Goal: Information Seeking & Learning: Learn about a topic

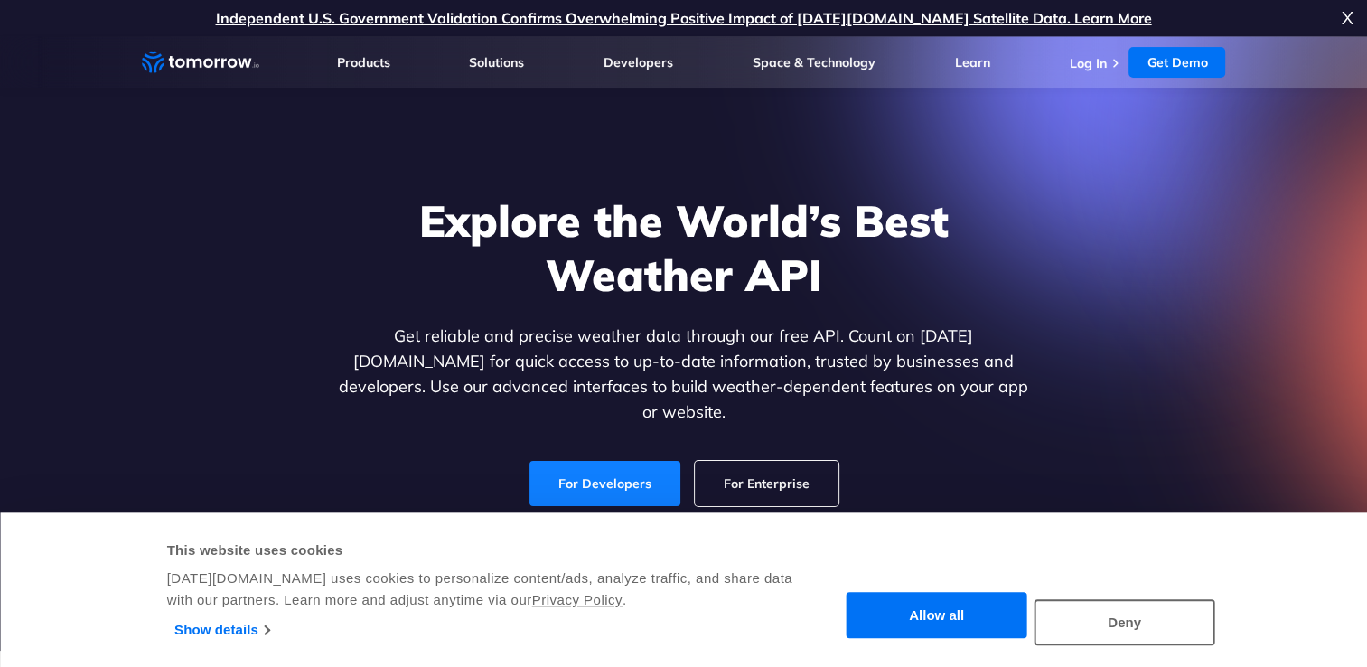
click at [640, 461] on link "For Developers" at bounding box center [604, 483] width 151 height 45
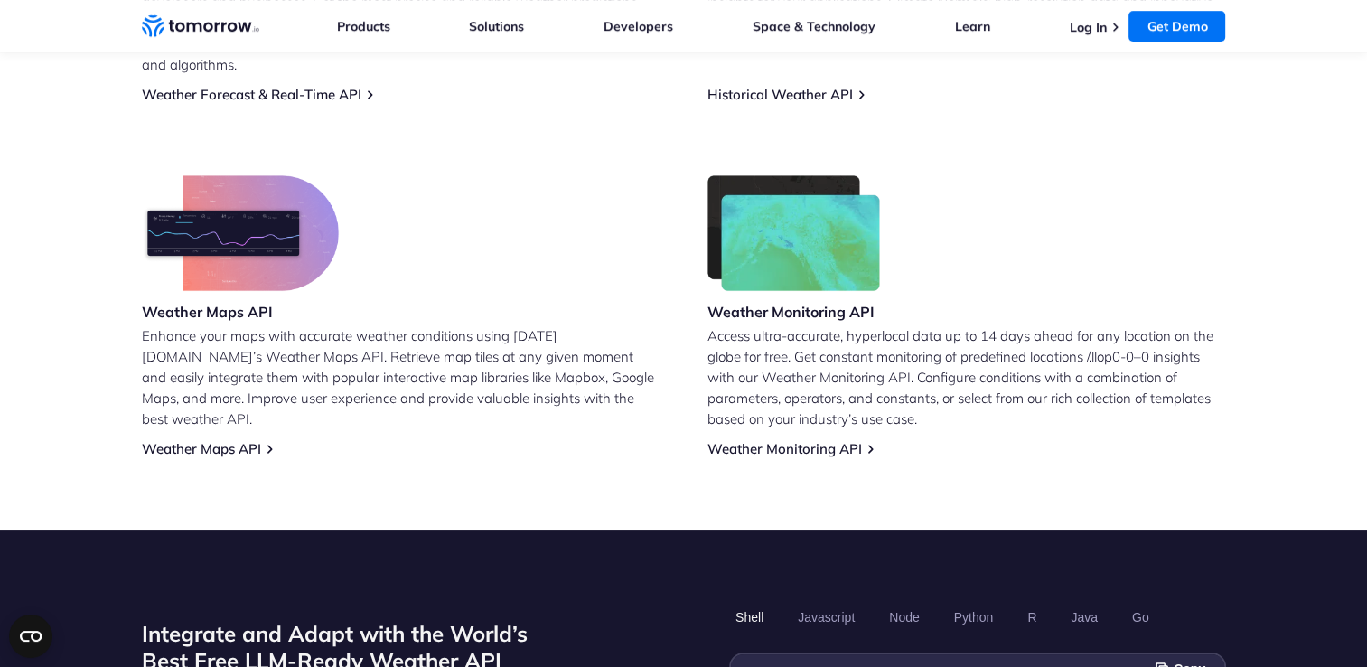
scroll to position [1265, 0]
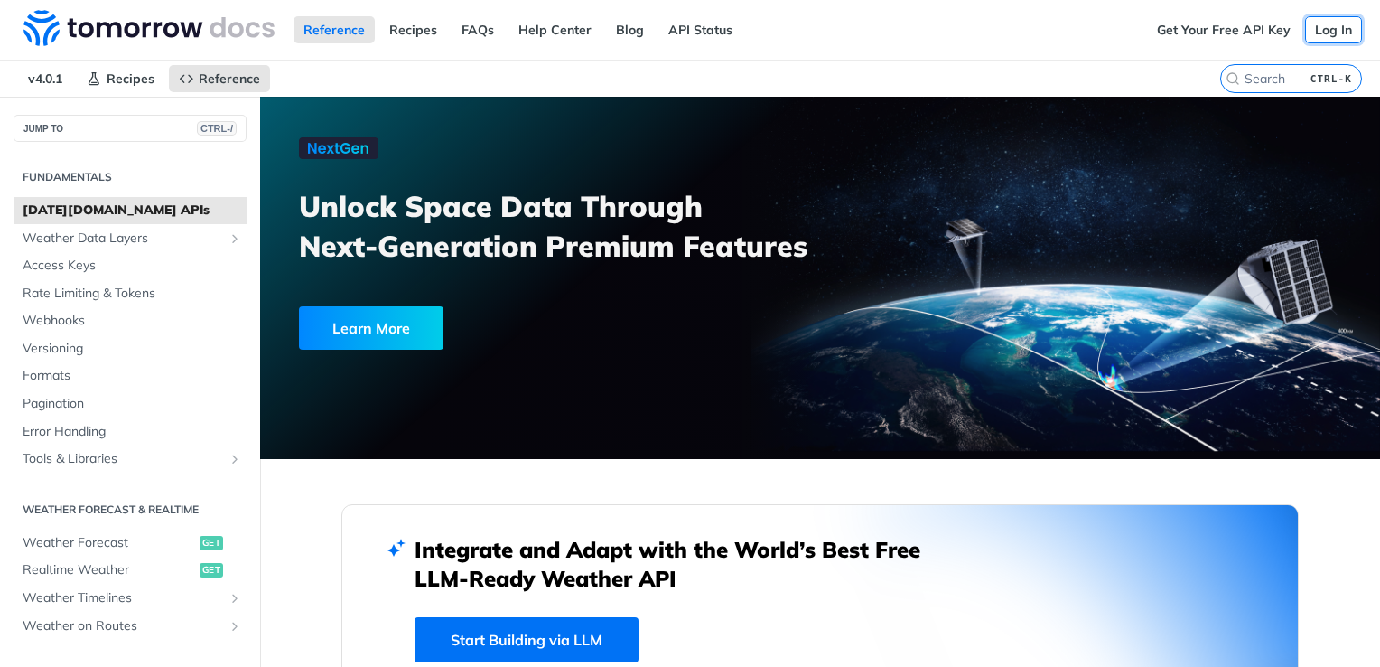
click at [1315, 23] on link "Log In" at bounding box center [1333, 29] width 57 height 27
click at [204, 236] on span "Weather Data Layers" at bounding box center [123, 238] width 201 height 18
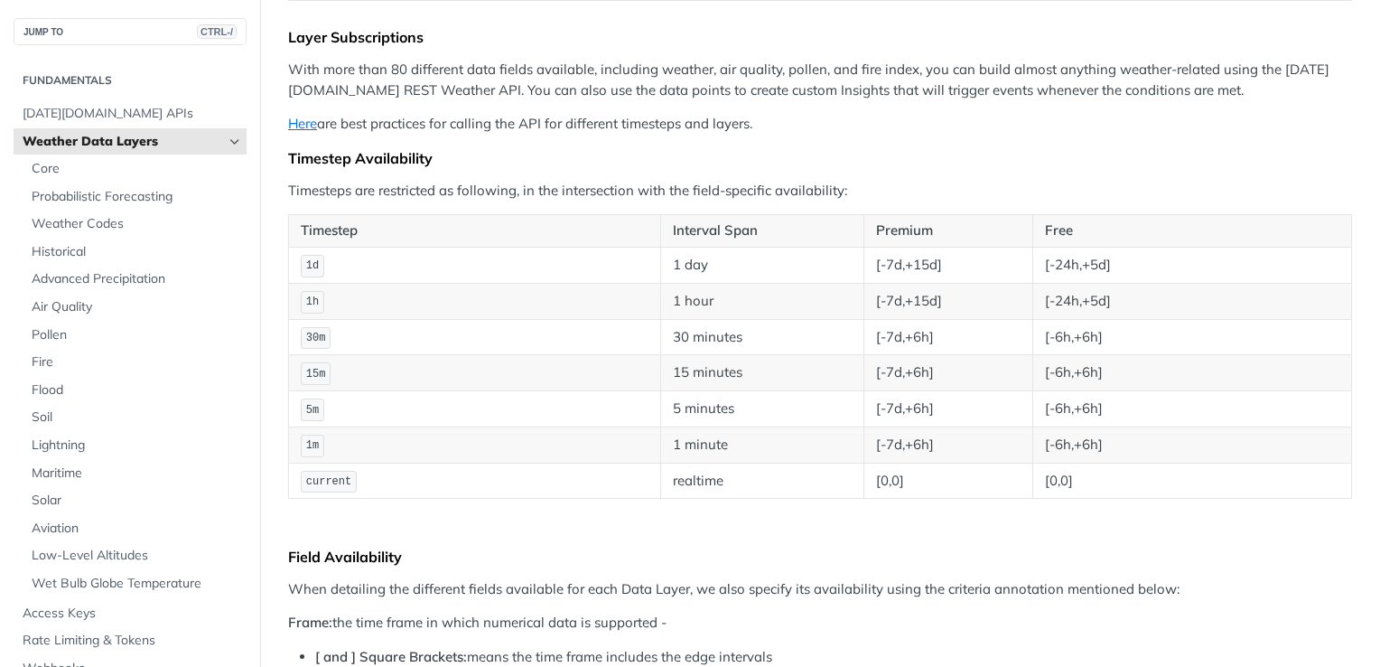
scroll to position [181, 0]
drag, startPoint x: 343, startPoint y: 478, endPoint x: 289, endPoint y: 473, distance: 54.4
click at [289, 473] on td "current" at bounding box center [475, 483] width 372 height 36
copy span "curren"
click at [353, 465] on td "current" at bounding box center [475, 483] width 372 height 36
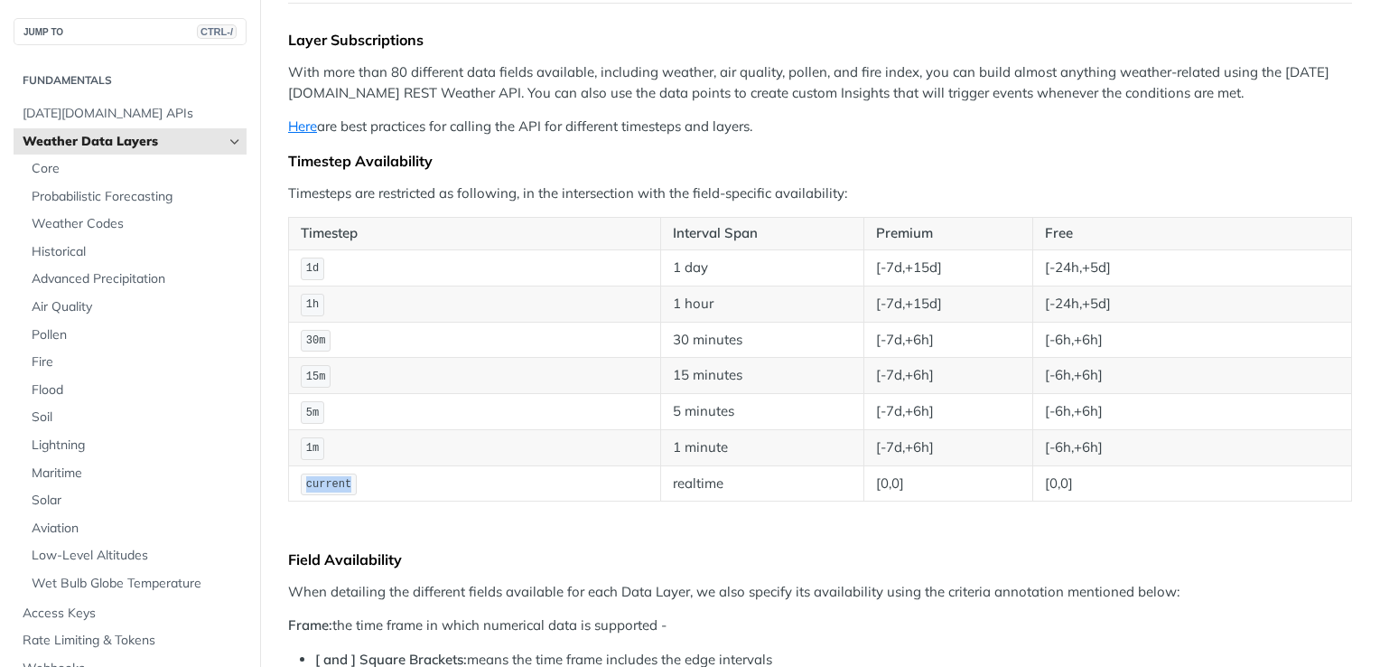
drag, startPoint x: 354, startPoint y: 477, endPoint x: 304, endPoint y: 477, distance: 50.6
click at [304, 477] on td "current" at bounding box center [475, 483] width 372 height 36
copy span "current"
click at [307, 123] on link "Here" at bounding box center [302, 125] width 29 height 17
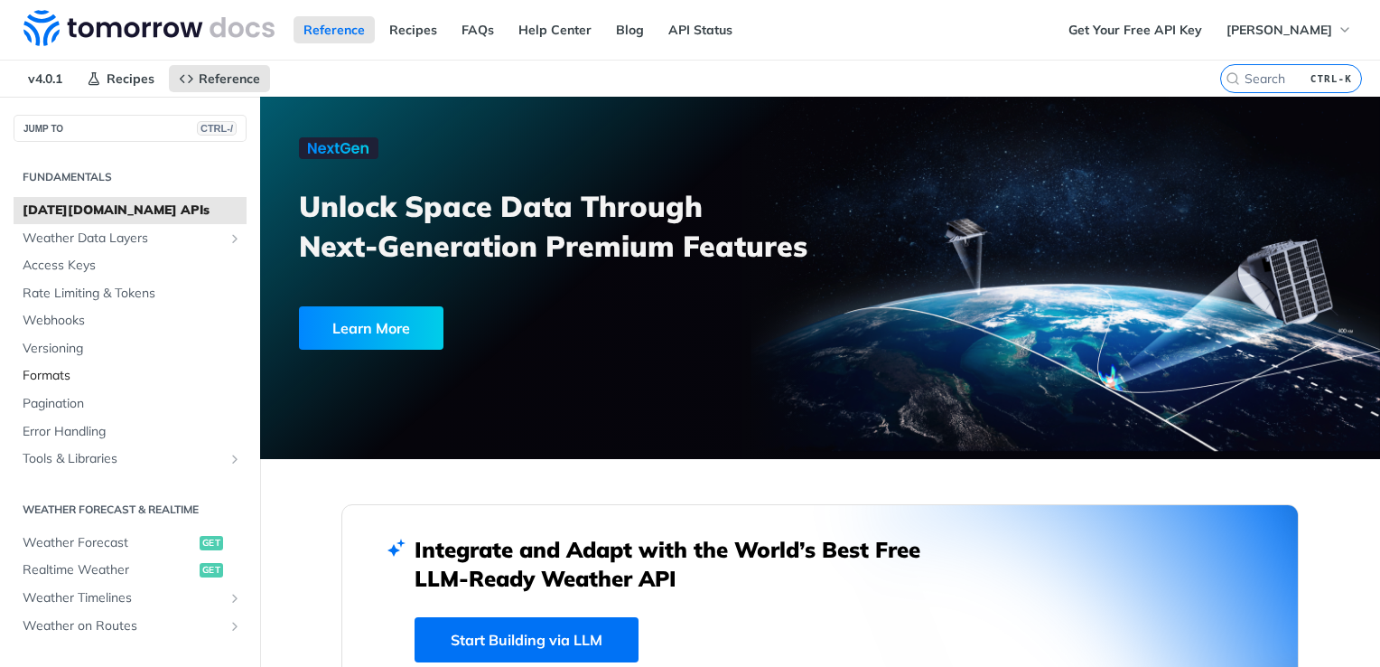
click at [60, 378] on span "Formats" at bounding box center [133, 376] width 220 height 18
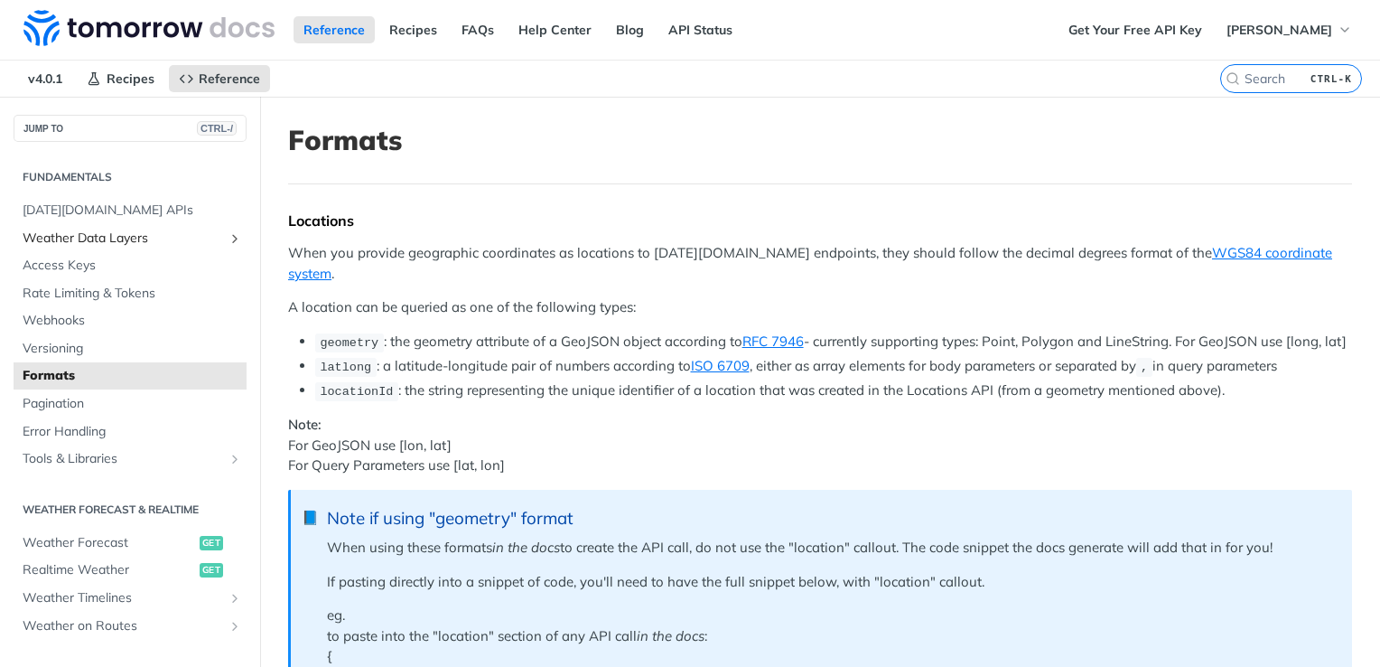
click at [95, 239] on span "Weather Data Layers" at bounding box center [123, 238] width 201 height 18
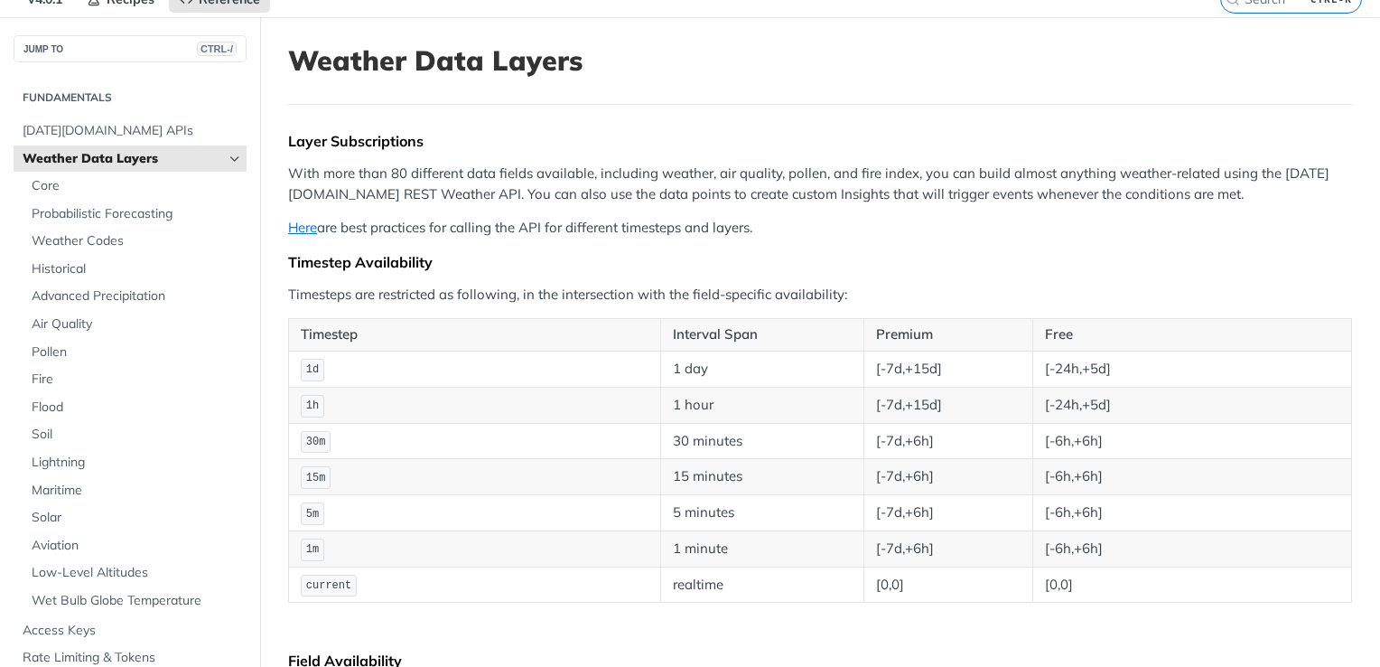
scroll to position [181, 0]
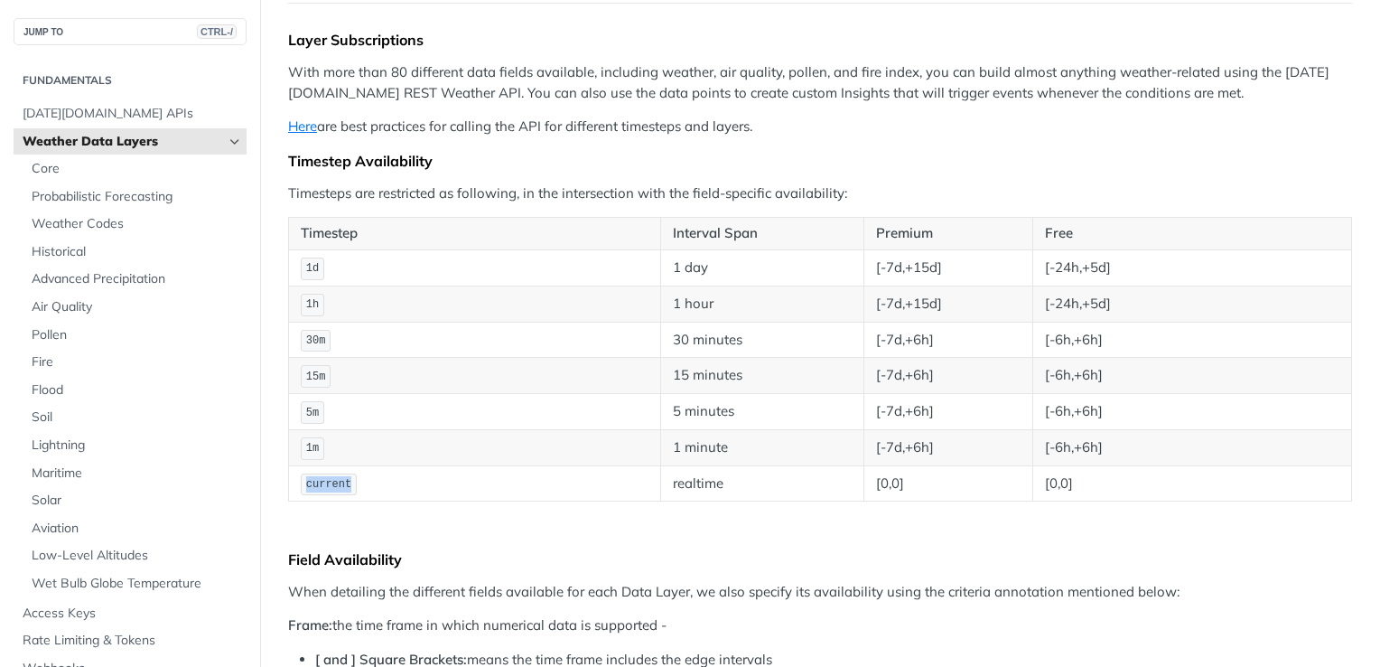
drag, startPoint x: 346, startPoint y: 477, endPoint x: 319, endPoint y: 477, distance: 27.1
click at [319, 478] on span "current" at bounding box center [328, 484] width 45 height 13
click at [586, 385] on td "15m" at bounding box center [475, 376] width 372 height 36
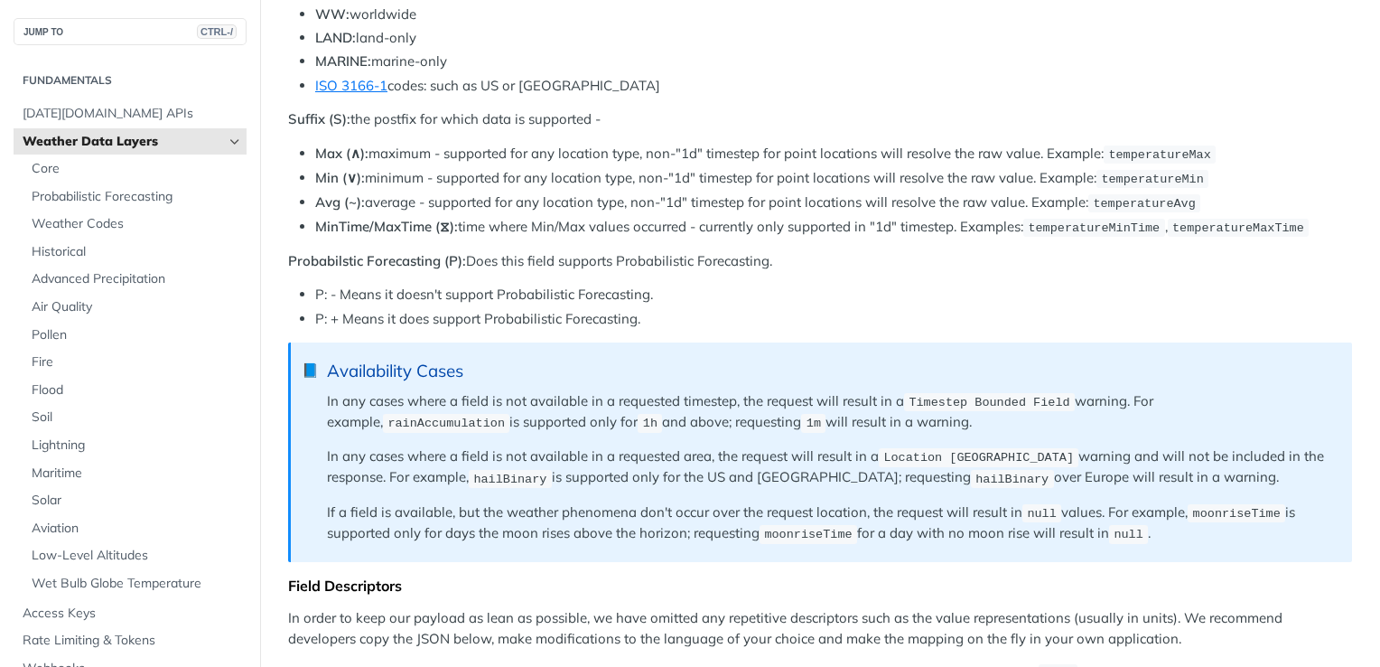
scroll to position [1084, 0]
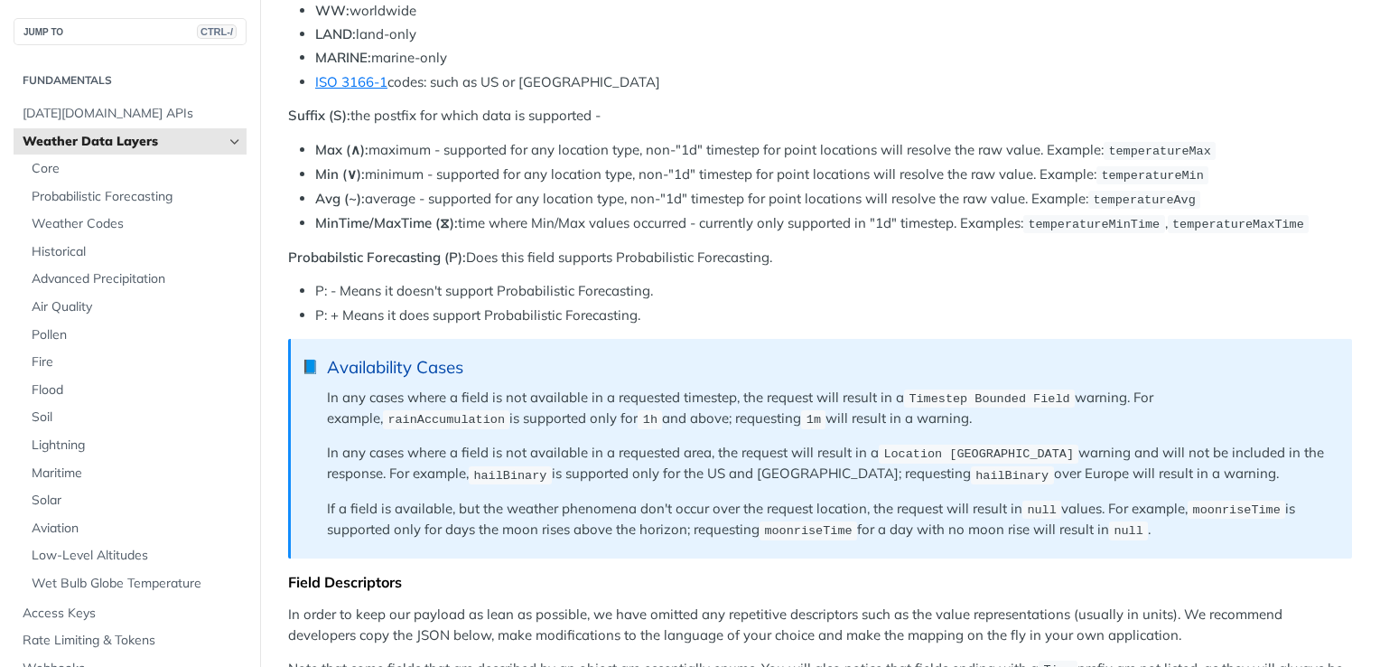
click at [700, 281] on li "P: - Means it doesn't support Probabilistic Forecasting." at bounding box center [833, 291] width 1037 height 21
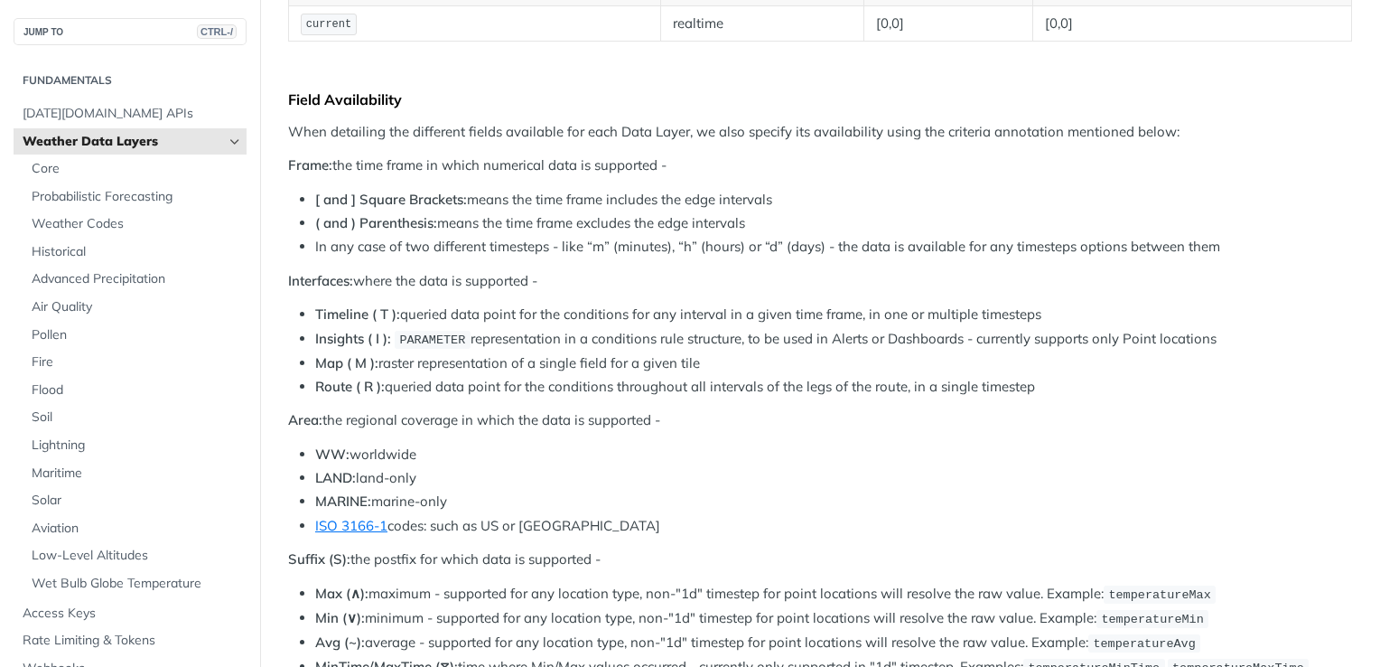
scroll to position [0, 0]
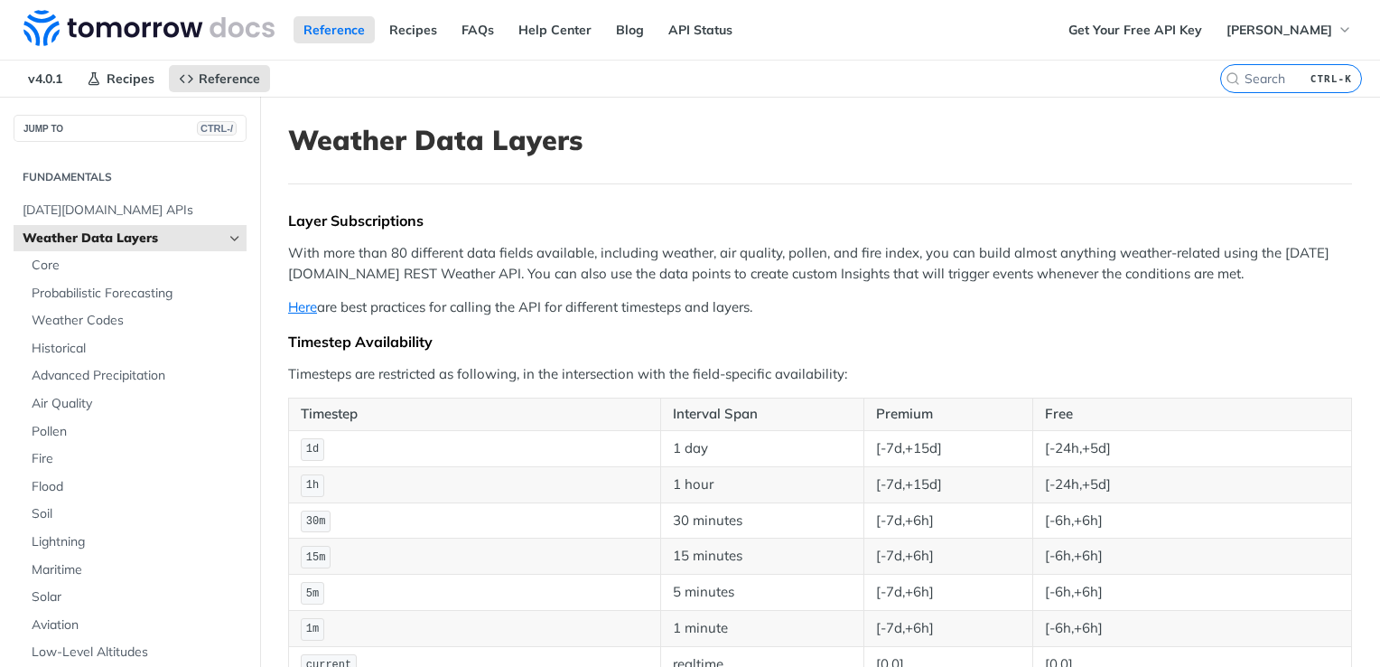
drag, startPoint x: 948, startPoint y: 295, endPoint x: 924, endPoint y: 288, distance: 24.3
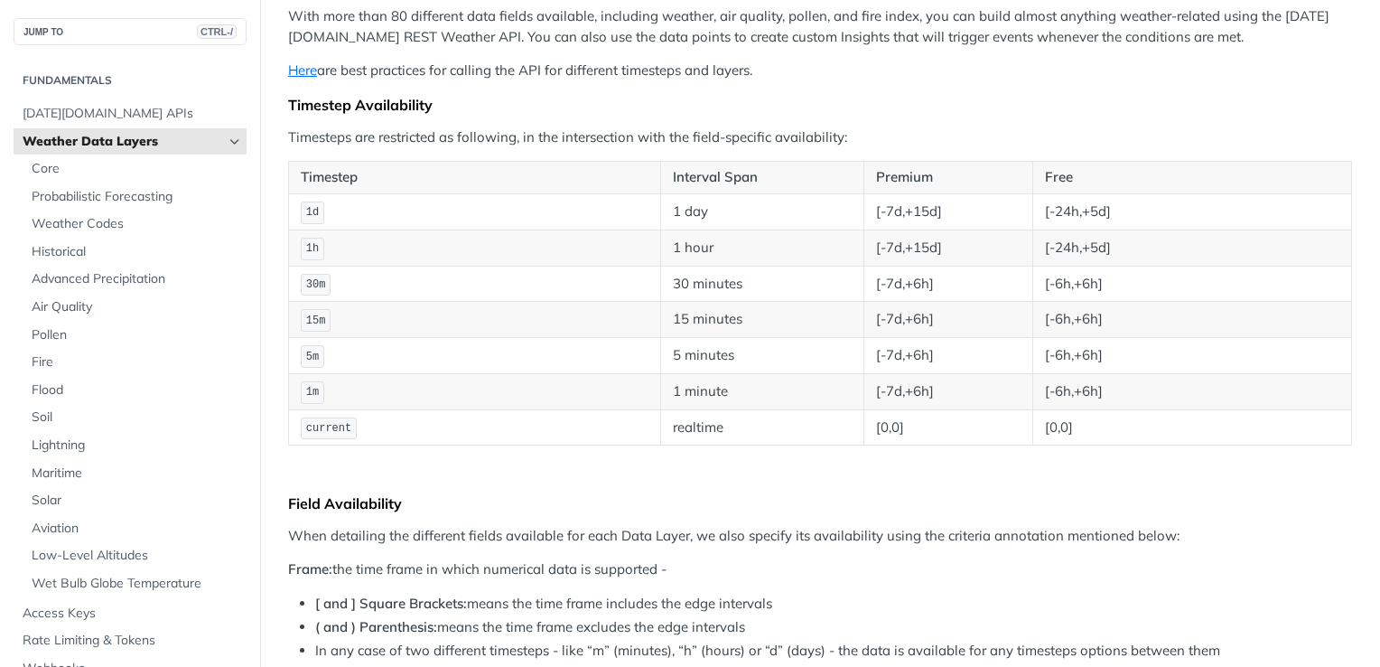
scroll to position [361, 0]
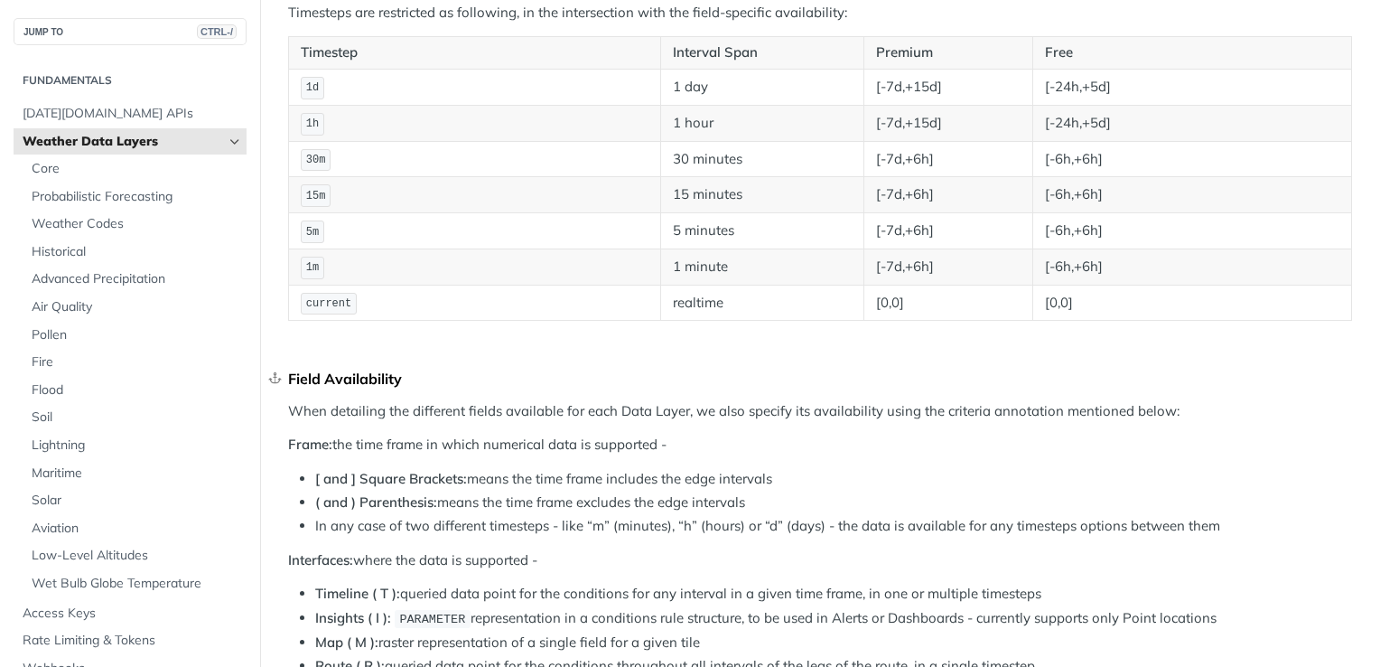
click at [1149, 370] on div "Field Availability" at bounding box center [820, 379] width 1064 height 18
click at [1151, 370] on div "Field Availability" at bounding box center [820, 379] width 1064 height 18
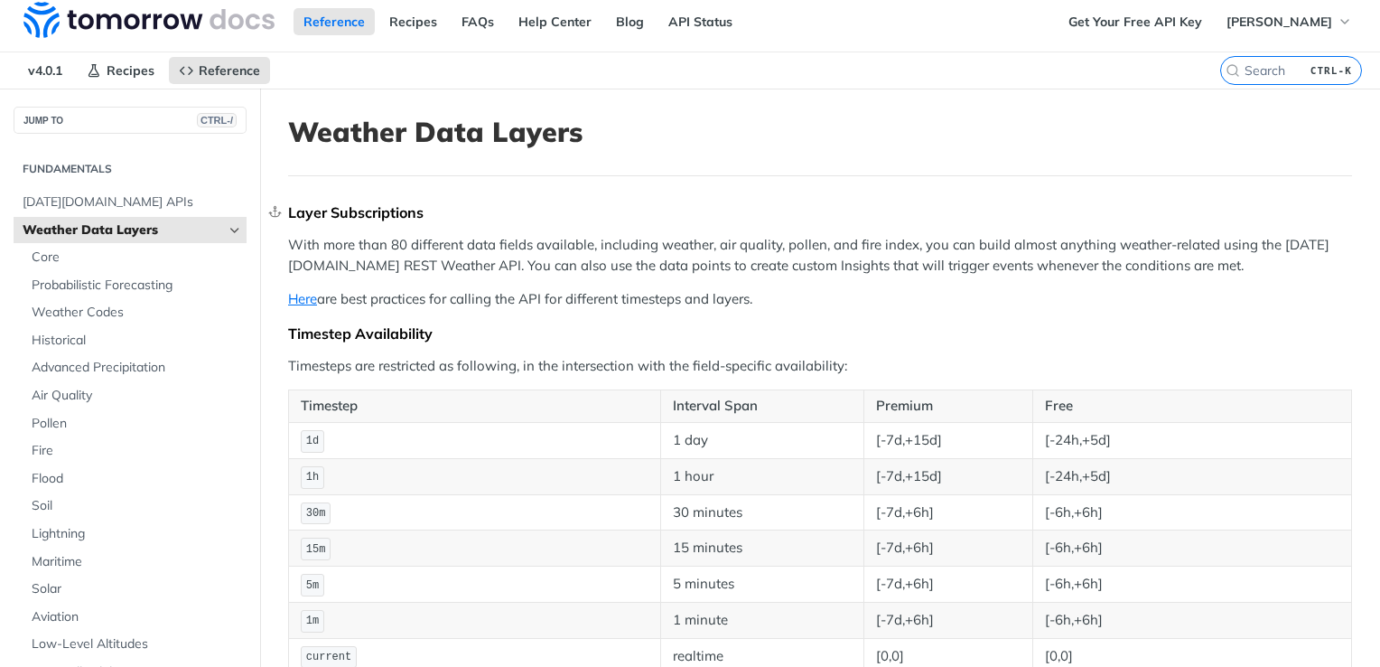
scroll to position [0, 0]
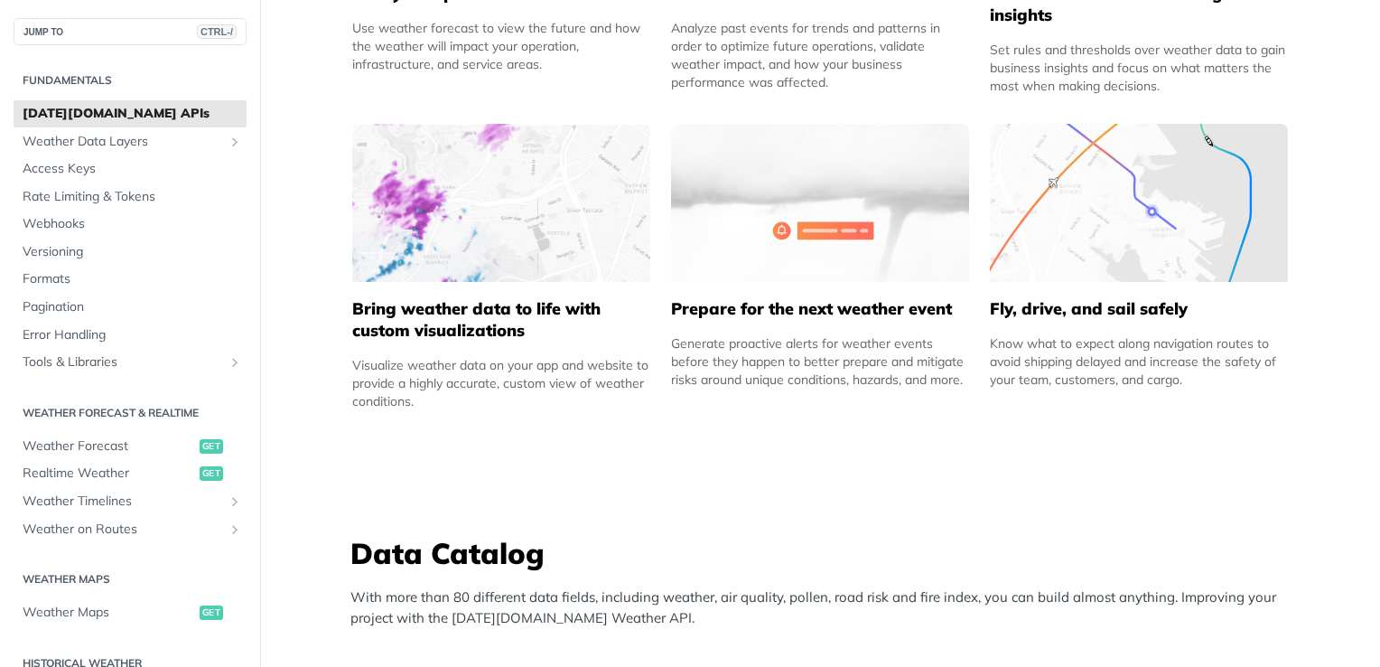
scroll to position [542, 0]
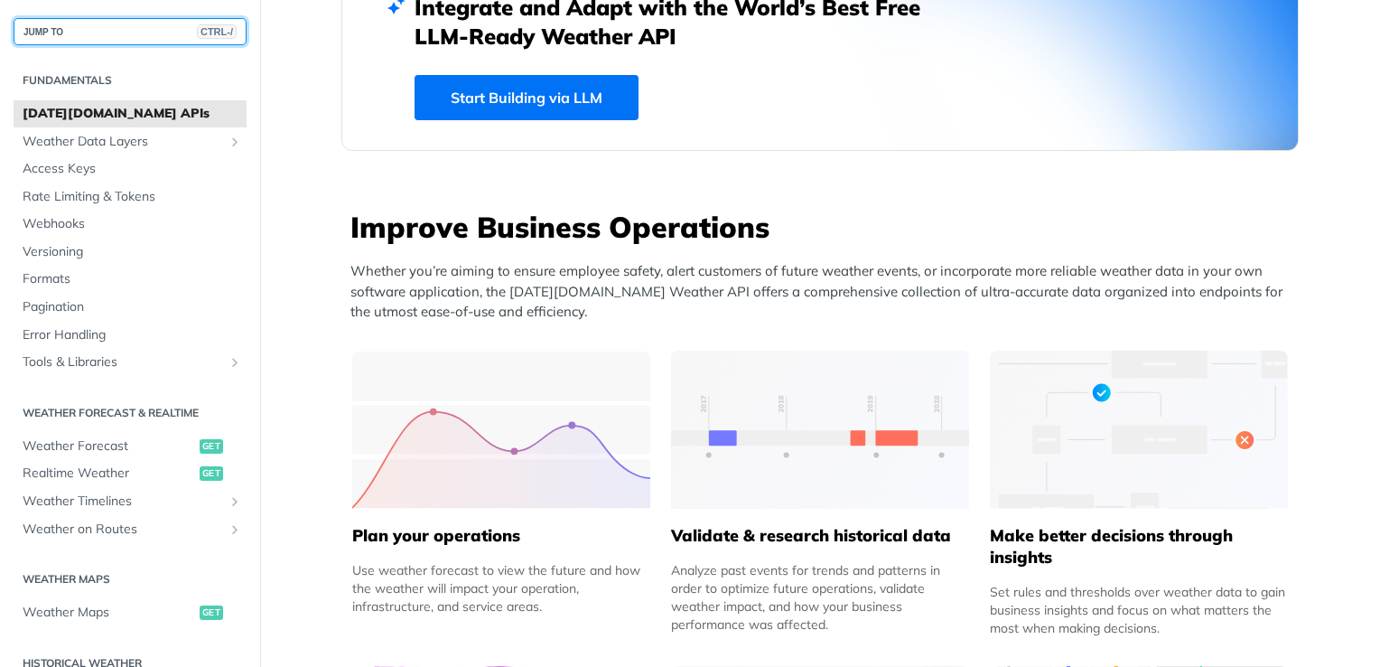
click at [94, 32] on button "JUMP TO CTRL-/" at bounding box center [130, 31] width 233 height 27
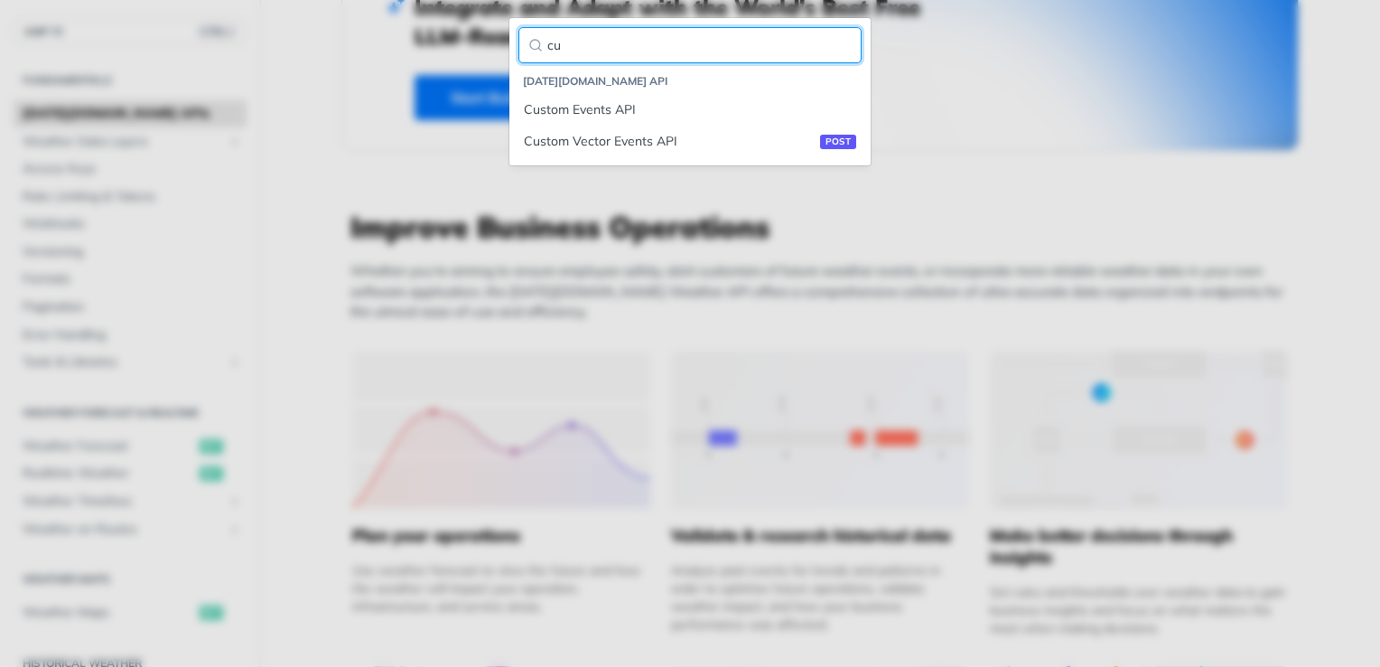
type input "c"
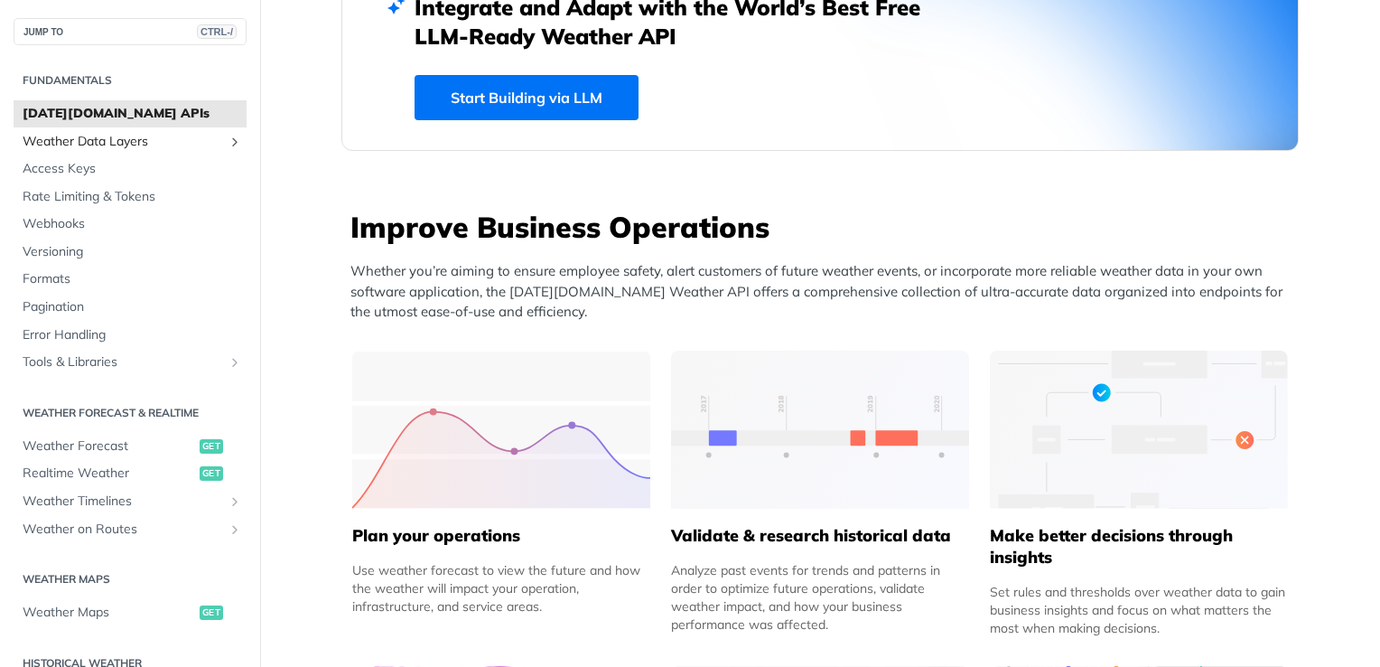
click at [149, 136] on span "Weather Data Layers" at bounding box center [123, 142] width 201 height 18
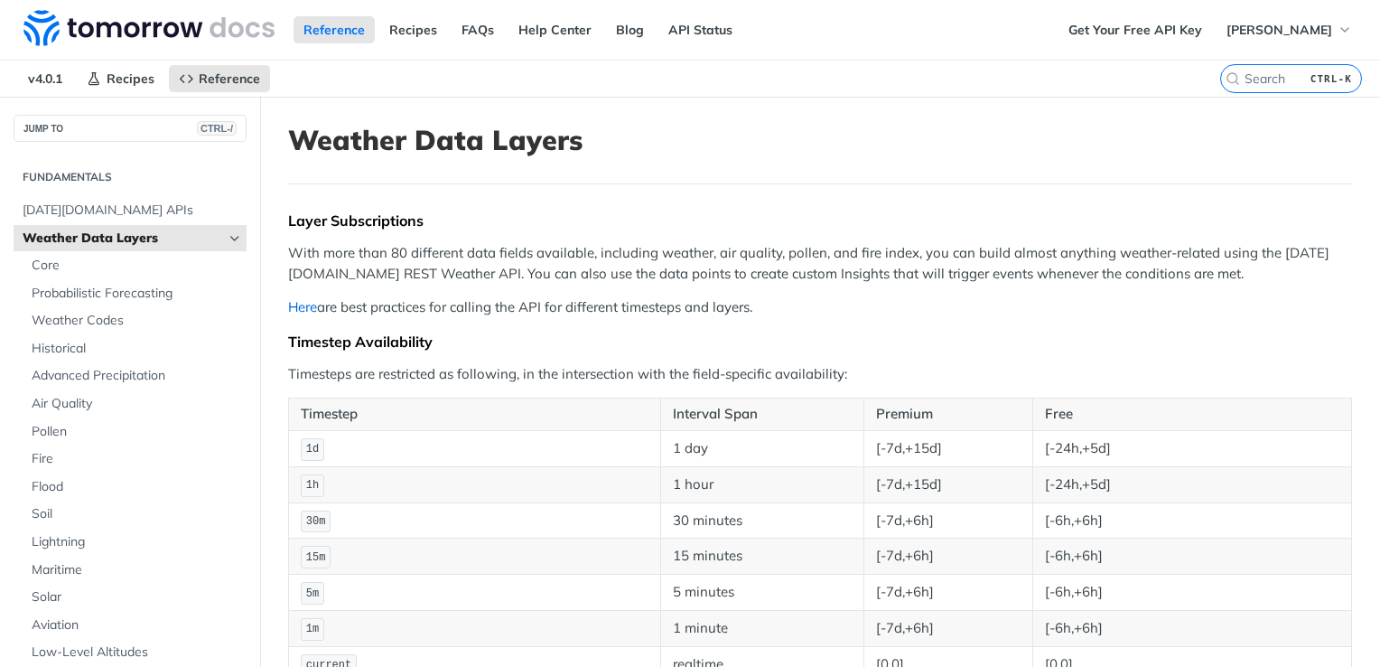
click at [302, 302] on link "Here" at bounding box center [302, 306] width 29 height 17
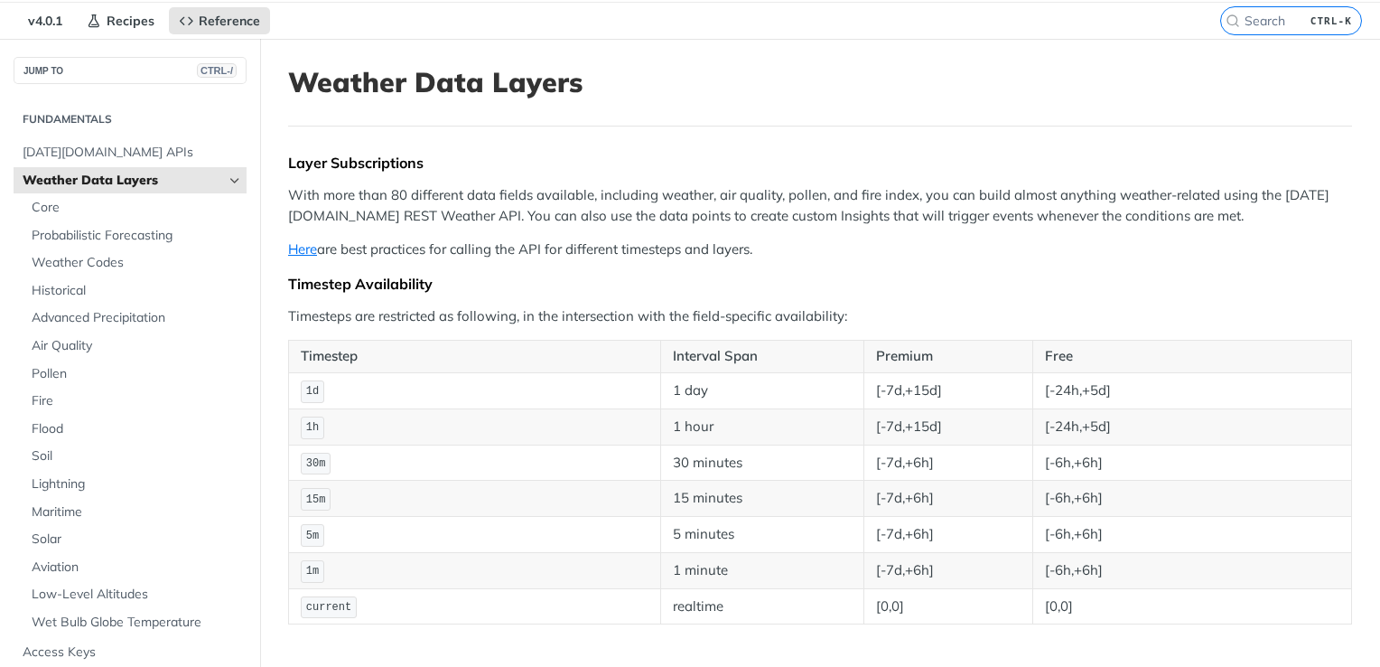
scroll to position [90, 0]
